Goal: Information Seeking & Learning: Learn about a topic

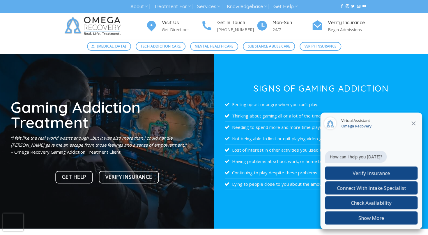
click at [418, 127] on button at bounding box center [413, 123] width 10 height 8
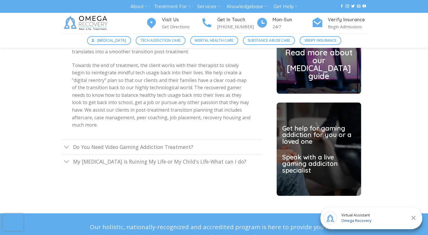
scroll to position [1588, 0]
click at [182, 143] on span "Do You Need Video Gaming Addiction Treatment?" at bounding box center [133, 146] width 120 height 7
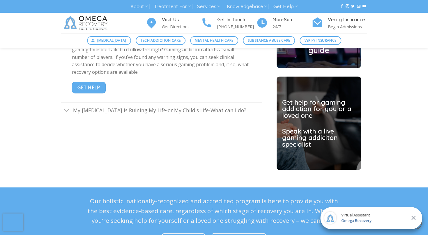
scroll to position [1615, 0]
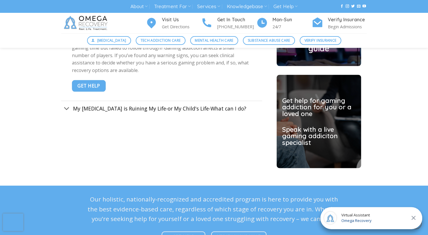
click at [169, 105] on span "My Video Game addiction is Ruining My Life-or My Child's Life-What can I do?" at bounding box center [159, 108] width 173 height 7
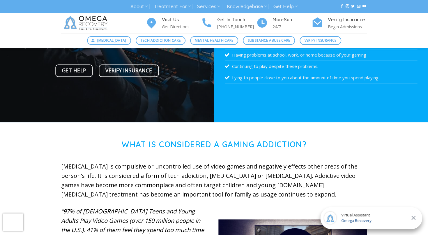
scroll to position [0, 0]
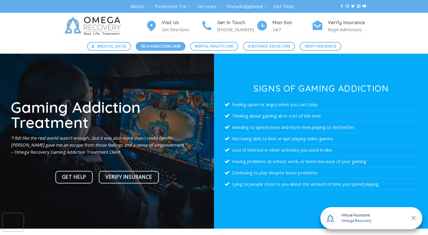
click at [153, 42] on link "Tech Addiction Care" at bounding box center [161, 46] width 50 height 9
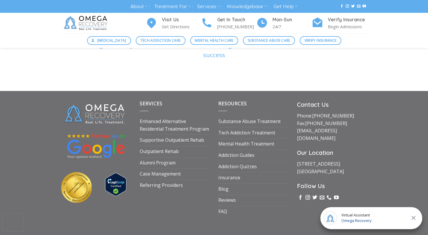
scroll to position [2151, 0]
click at [256, 116] on link "Substance Abuse Treatment" at bounding box center [249, 121] width 62 height 11
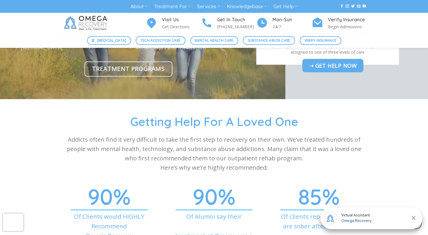
scroll to position [1961, 0]
click at [123, 126] on div "Getting Help For A Loved One Addicts often find it very difficult to take the f…" at bounding box center [214, 142] width 306 height 58
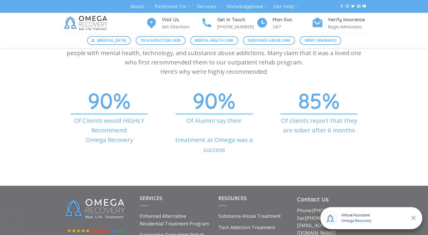
click at [113, 129] on p "Of Clients would HIGHLY Recommend Omega Recovery" at bounding box center [109, 130] width 96 height 29
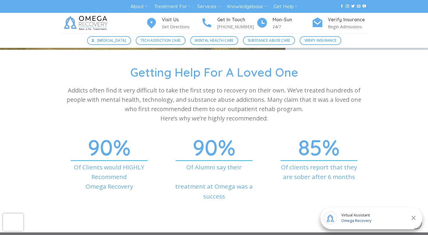
scroll to position [2010, 0]
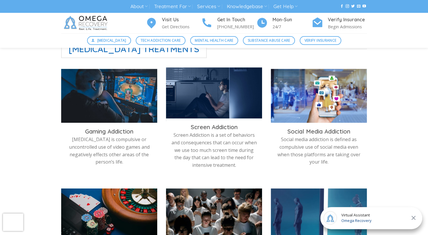
scroll to position [173, 0]
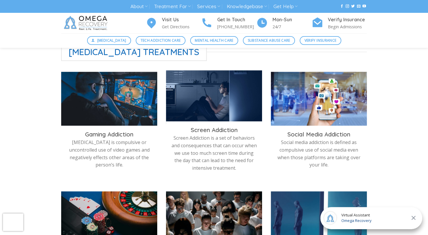
click at [230, 98] on img at bounding box center [214, 97] width 96 height 54
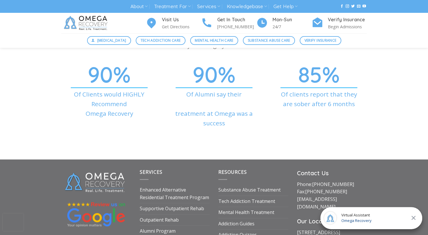
scroll to position [2017, 0]
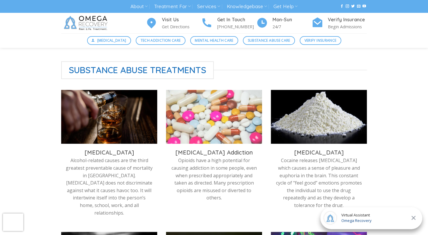
scroll to position [146, 0]
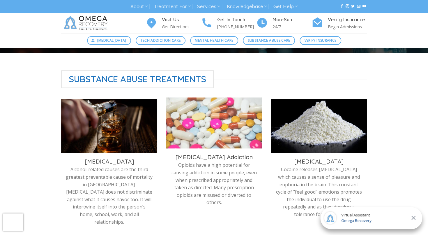
click at [178, 129] on img at bounding box center [214, 124] width 96 height 54
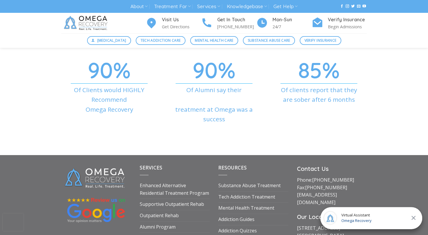
scroll to position [1938, 0]
